Goal: Register for event/course

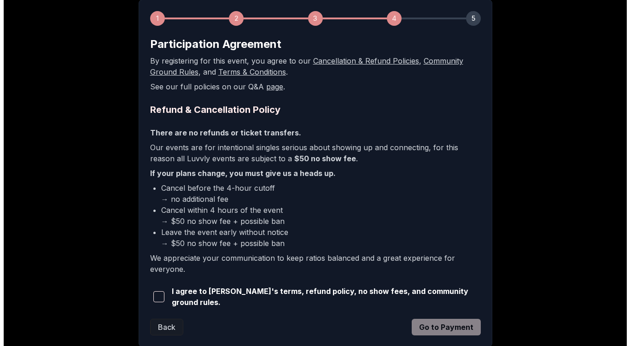
scroll to position [193, 0]
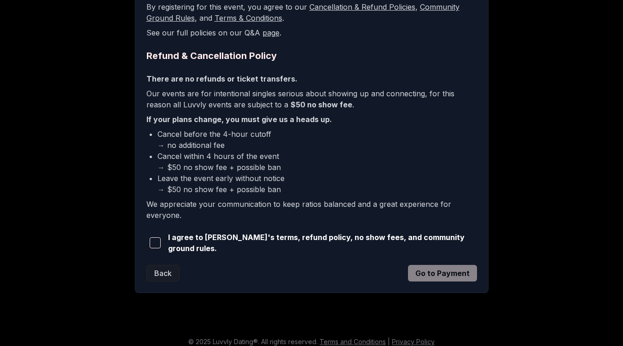
click at [153, 242] on span "button" at bounding box center [155, 242] width 11 height 11
click at [433, 272] on button "Go to Payment" at bounding box center [442, 273] width 69 height 17
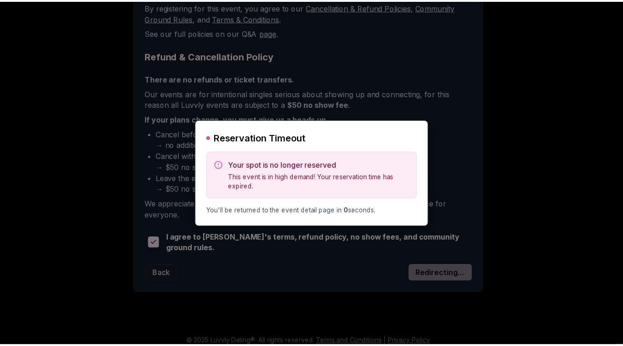
scroll to position [0, 0]
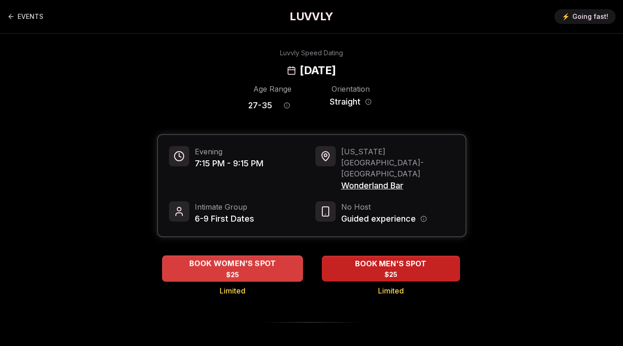
click at [230, 270] on span "$25" at bounding box center [232, 274] width 13 height 9
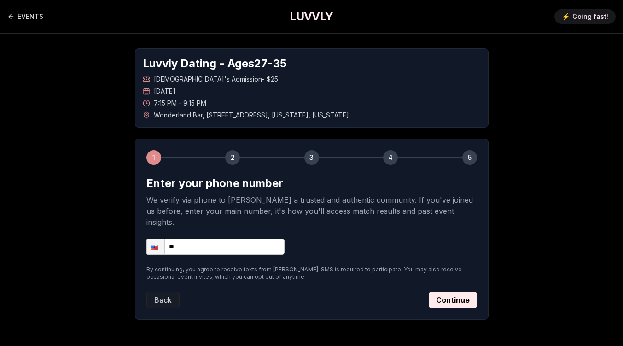
click at [234, 239] on input "**" at bounding box center [215, 247] width 138 height 16
type input "**********"
click at [463, 291] on button "Continue" at bounding box center [453, 299] width 48 height 17
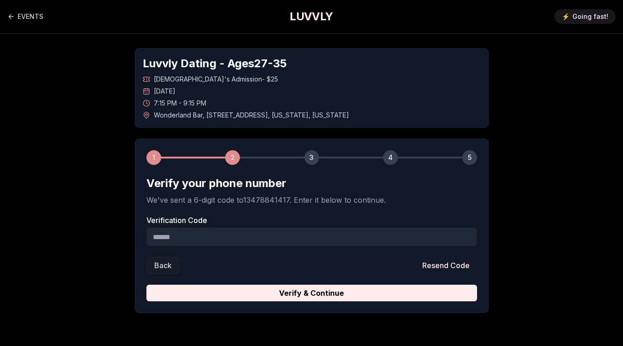
click at [309, 235] on input "Verification Code" at bounding box center [311, 236] width 331 height 18
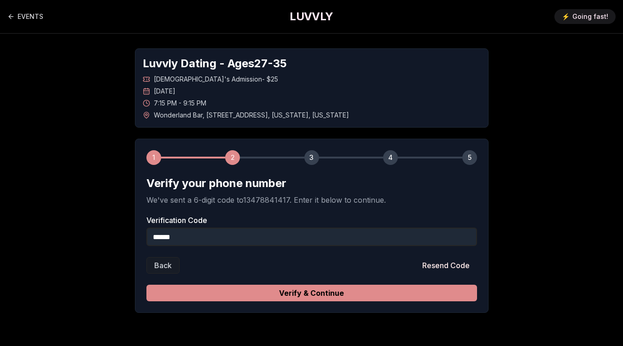
type input "******"
click at [405, 292] on button "Verify & Continue" at bounding box center [311, 293] width 331 height 17
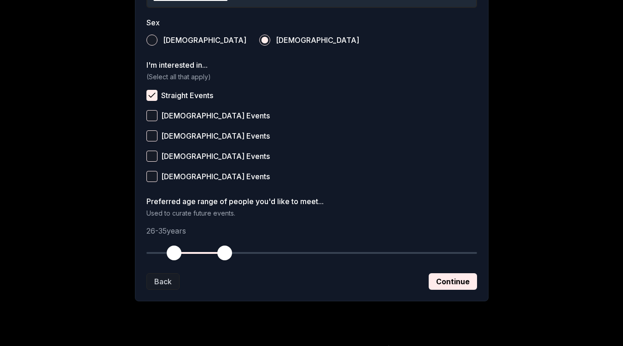
scroll to position [333, 0]
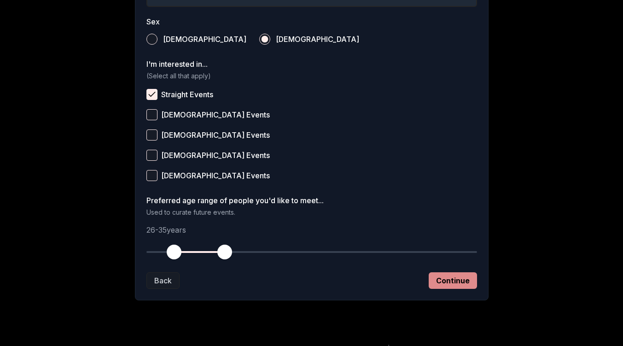
click at [458, 285] on button "Continue" at bounding box center [453, 280] width 48 height 17
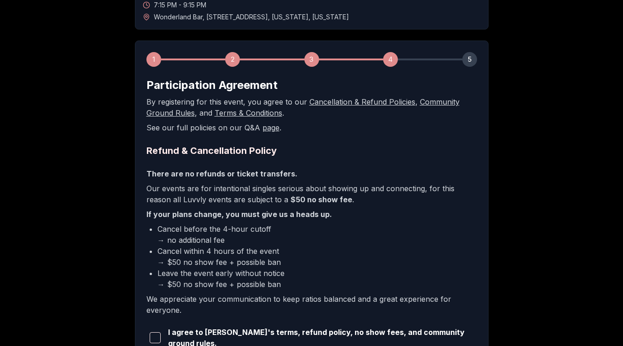
scroll to position [165, 0]
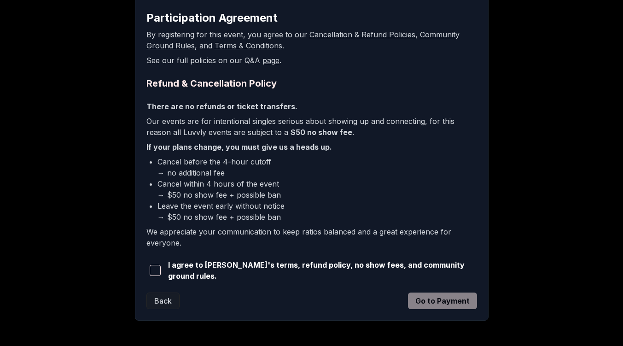
click at [161, 272] on span "button" at bounding box center [155, 270] width 11 height 11
click at [444, 301] on button "Go to Payment" at bounding box center [442, 300] width 69 height 17
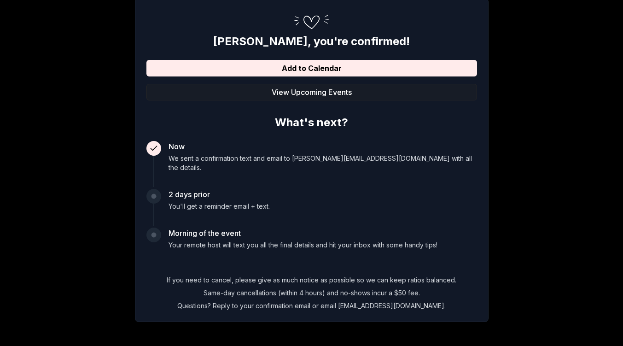
scroll to position [144, 0]
